Goal: Task Accomplishment & Management: Manage account settings

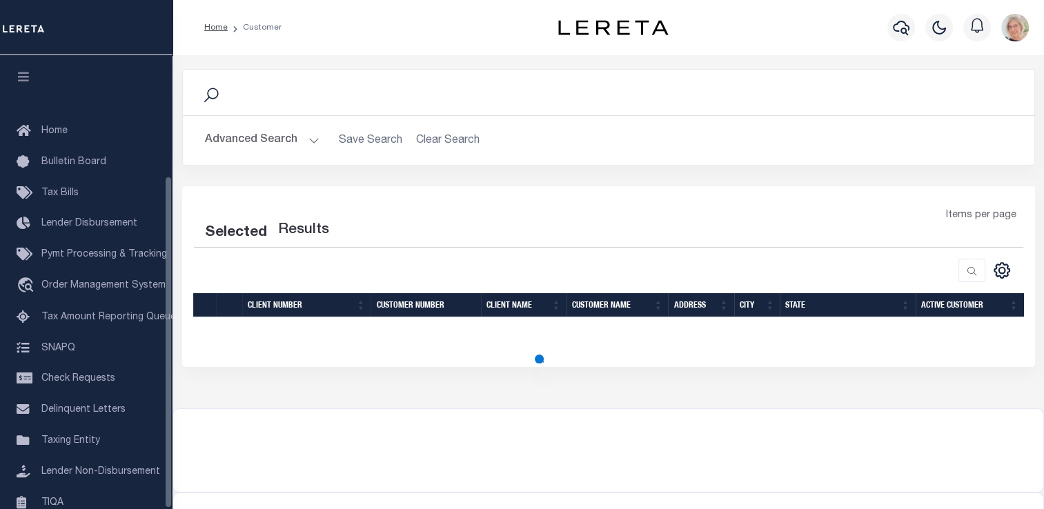
scroll to position [165, 0]
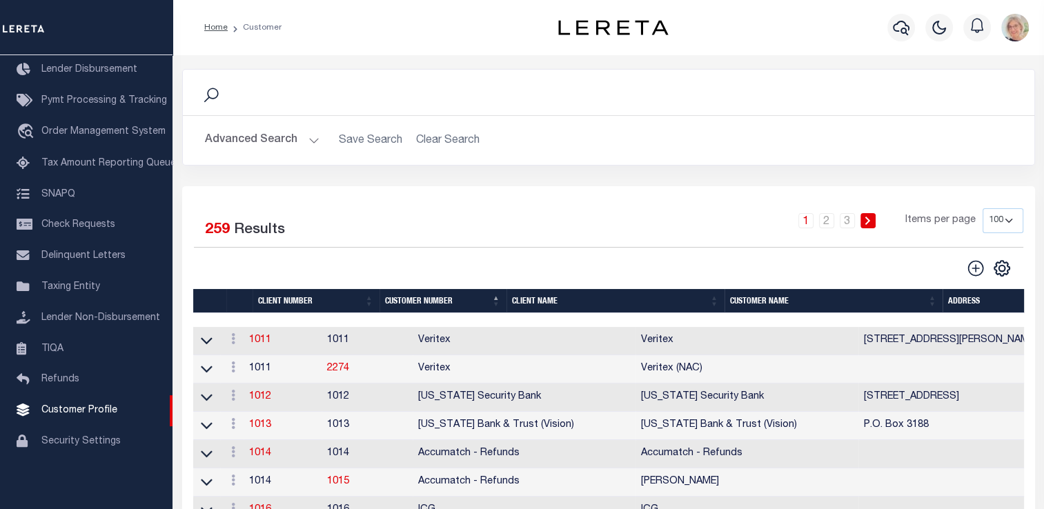
click at [540, 300] on th "Client Name" at bounding box center [615, 301] width 218 height 24
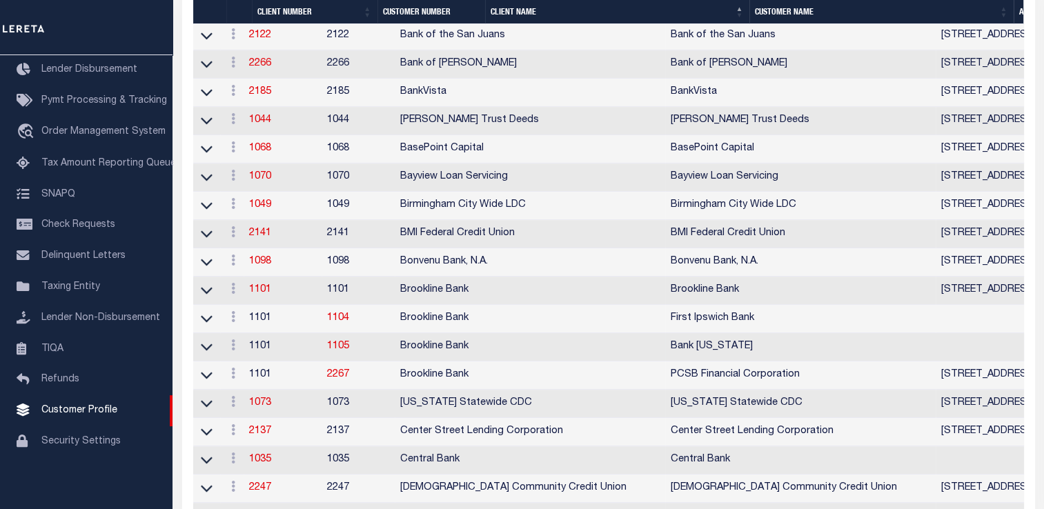
scroll to position [897, 0]
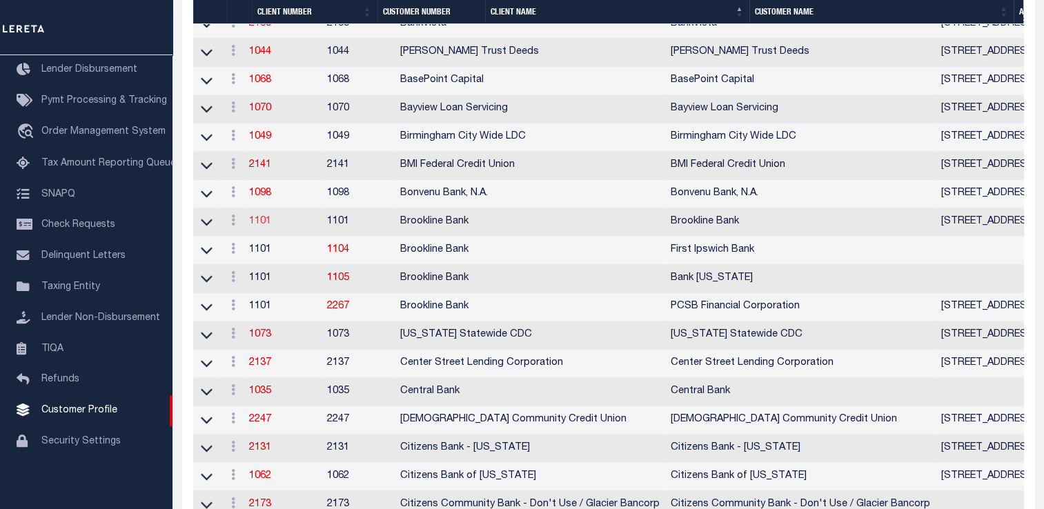
click at [266, 226] on link "1101" at bounding box center [260, 222] width 22 height 10
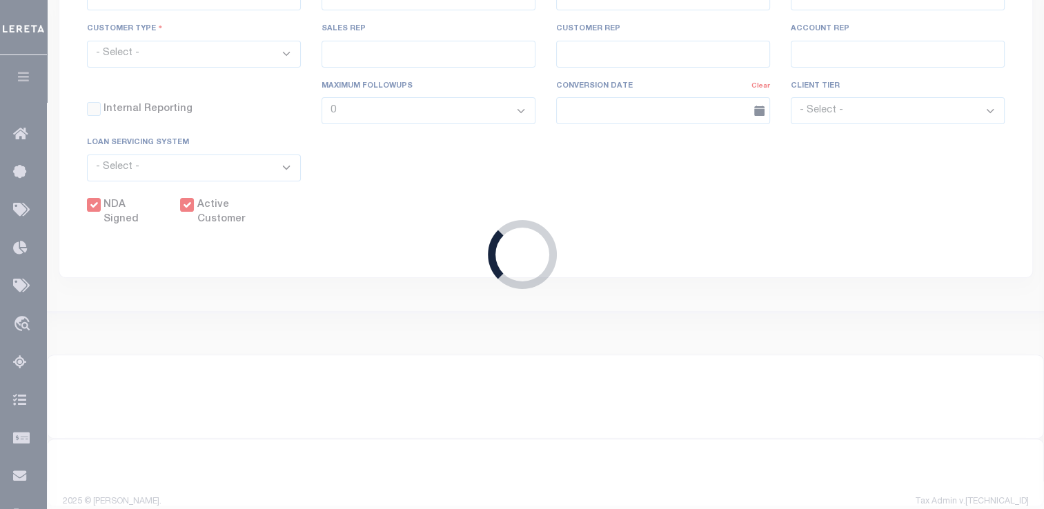
select select
type input "Brookline Bank"
type input "1101"
type input "Brookline Bank"
type input "[PERSON_NAME]"
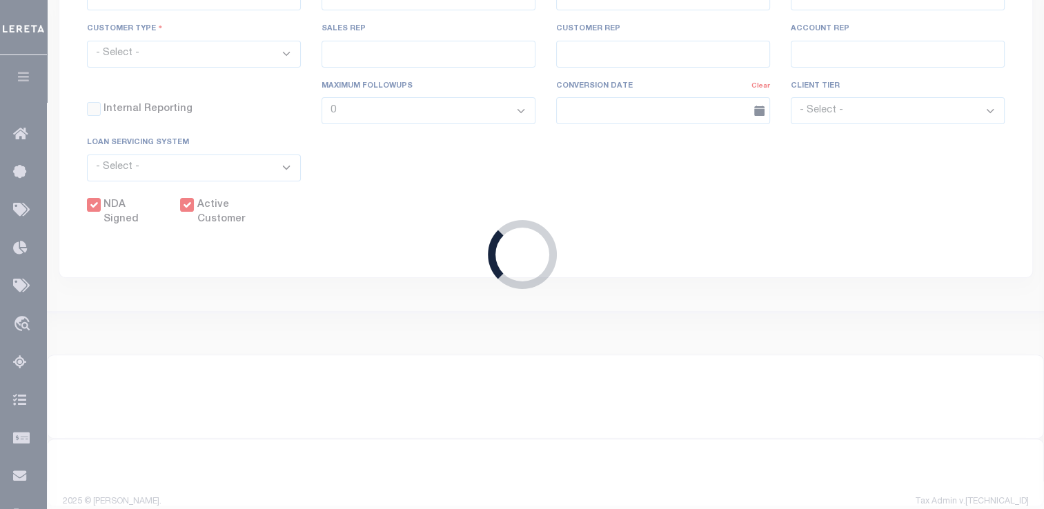
type input "[PERSON_NAME]"
select select "Mixed Portfolio"
type input "[PERSON_NAME]"
checkbox input "true"
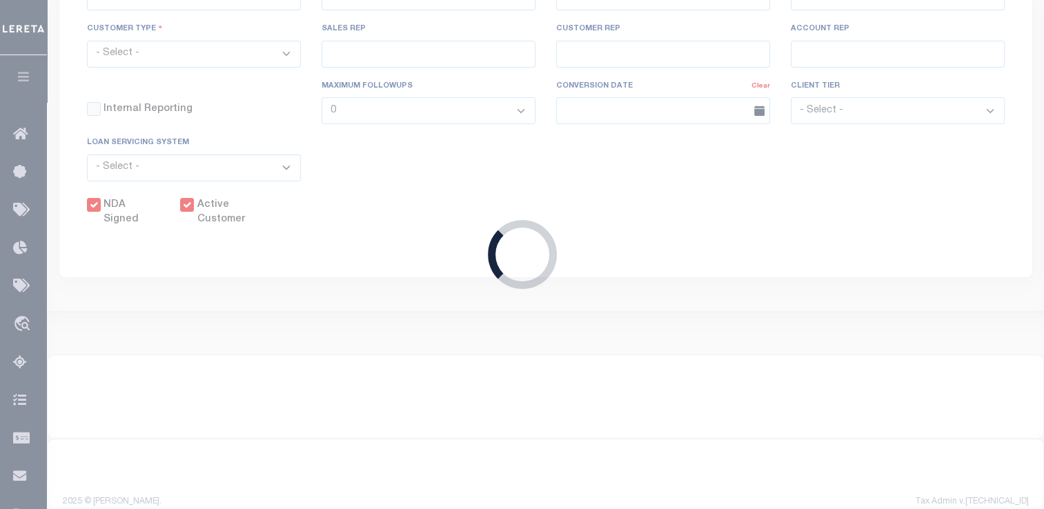
checkbox input "true"
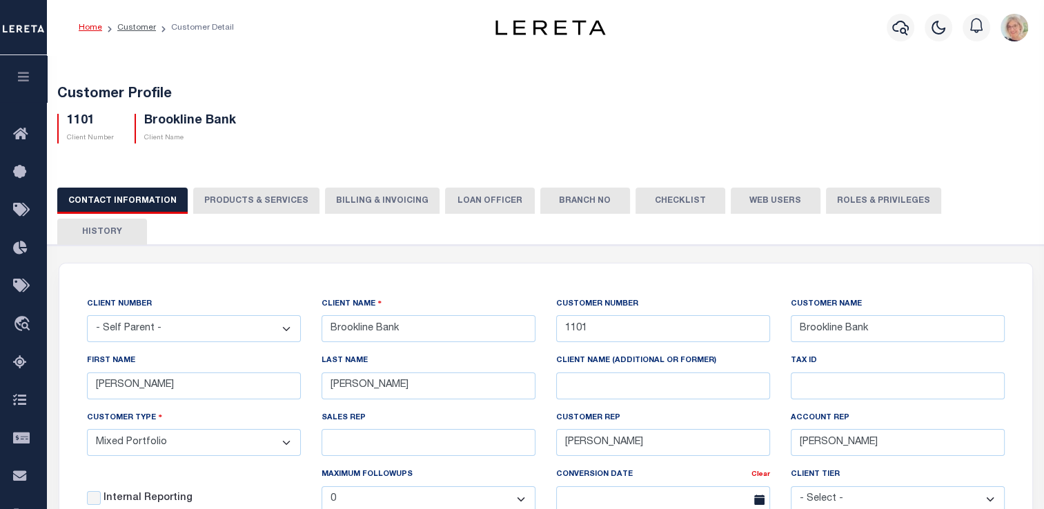
click at [769, 197] on button "Web Users" at bounding box center [776, 201] width 90 height 26
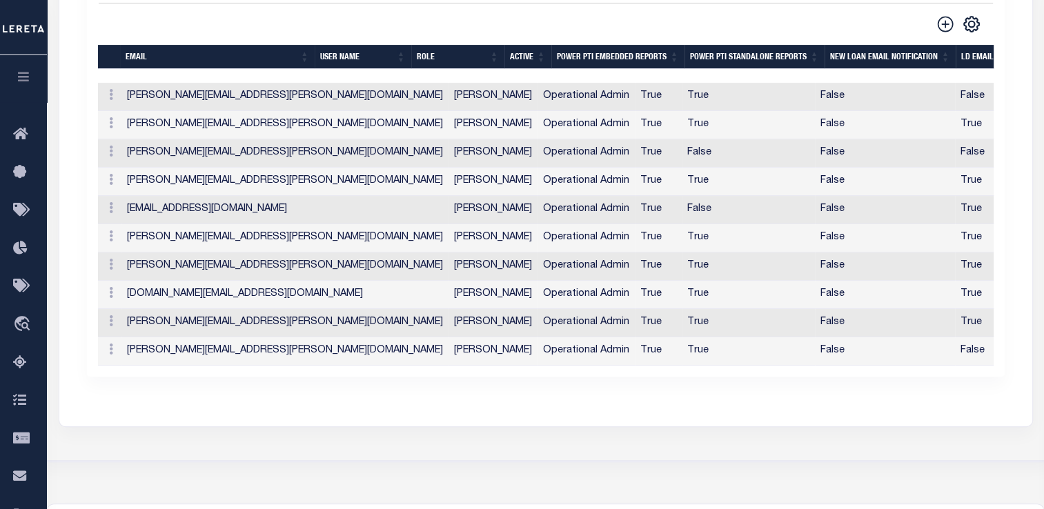
scroll to position [483, 0]
